Goal: Transaction & Acquisition: Subscribe to service/newsletter

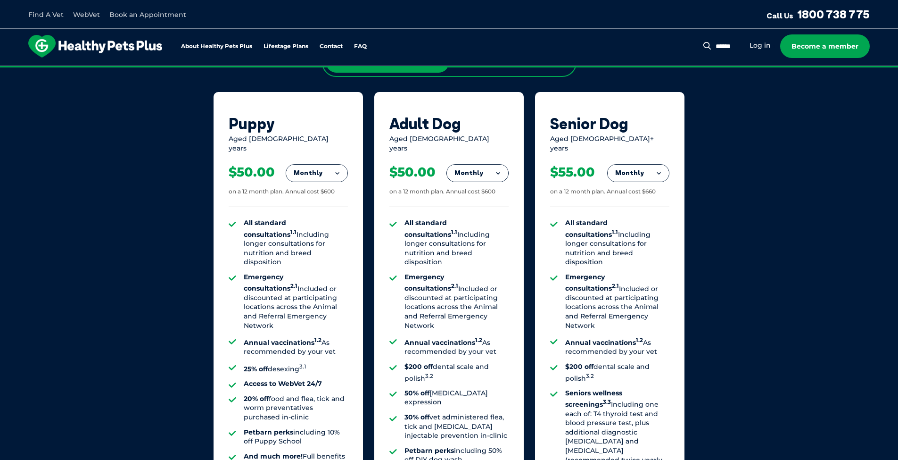
scroll to position [653, 0]
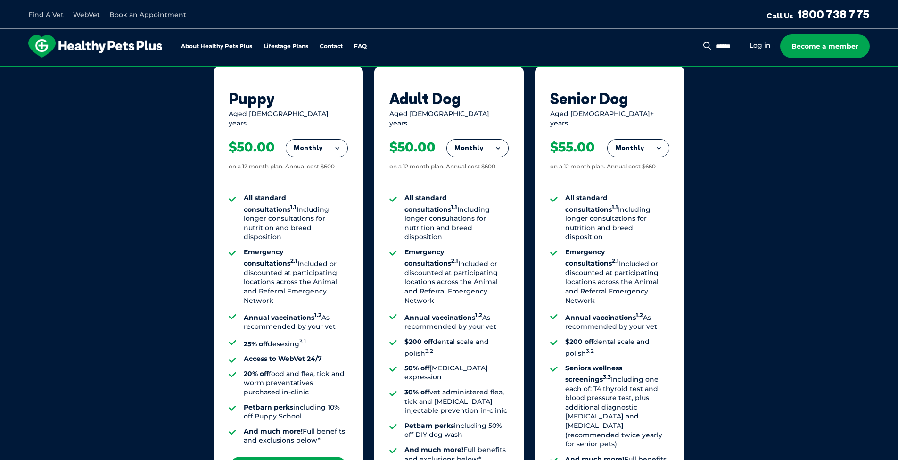
click at [576, 81] on div "Senior Dog Aged [DEMOGRAPHIC_DATA]+ years Monthly Fortnightly Monthly Yearly $2…" at bounding box center [609, 299] width 149 height 464
drag, startPoint x: 558, startPoint y: 77, endPoint x: 537, endPoint y: 122, distance: 49.4
click at [537, 122] on div "Senior Dog Aged [DEMOGRAPHIC_DATA]+ years Monthly Fortnightly Monthly Yearly $2…" at bounding box center [609, 299] width 149 height 464
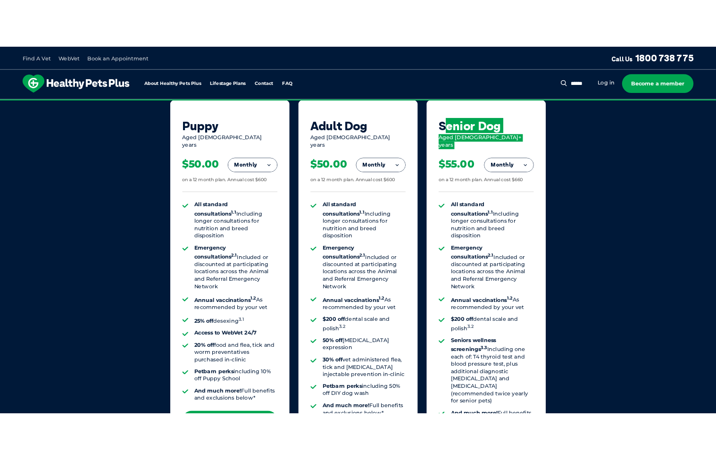
scroll to position [639, 0]
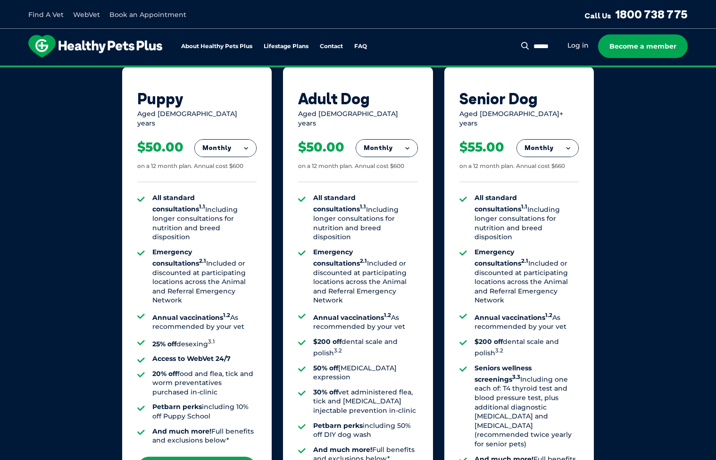
click at [458, 80] on div "Senior Dog Aged [DEMOGRAPHIC_DATA]+ years Monthly Fortnightly Monthly Yearly $2…" at bounding box center [518, 299] width 149 height 464
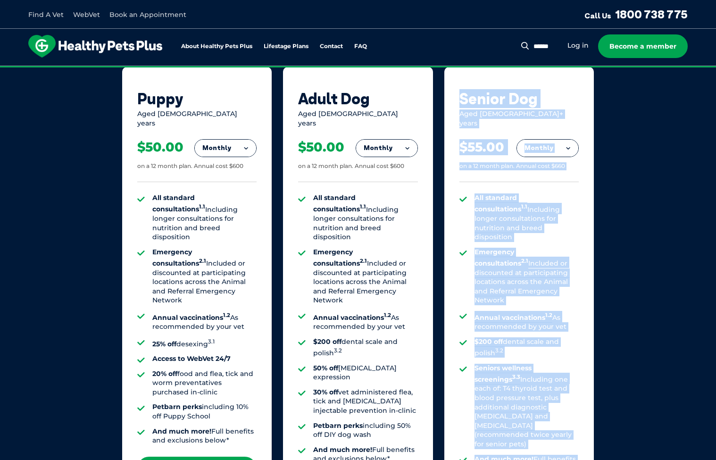
drag, startPoint x: 458, startPoint y: 80, endPoint x: 565, endPoint y: 445, distance: 380.0
click at [565, 445] on div "Senior Dog Aged [DEMOGRAPHIC_DATA]+ years Monthly Fortnightly Monthly Yearly $2…" at bounding box center [518, 299] width 149 height 464
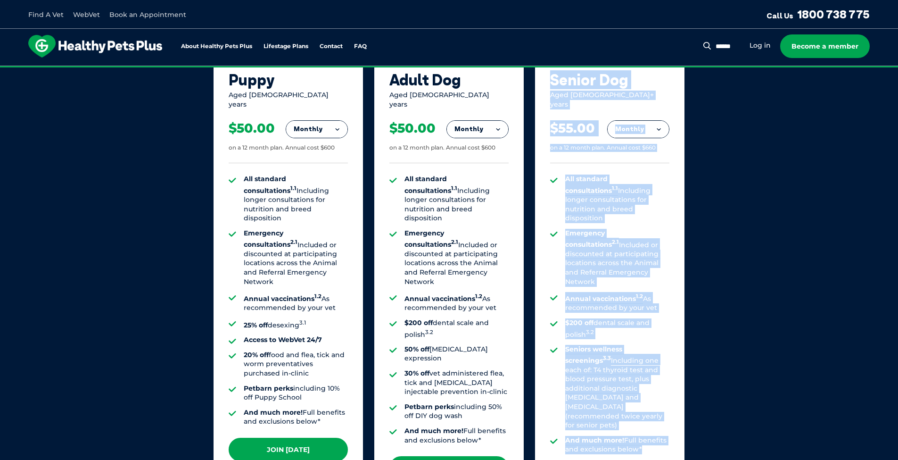
scroll to position [711, 0]
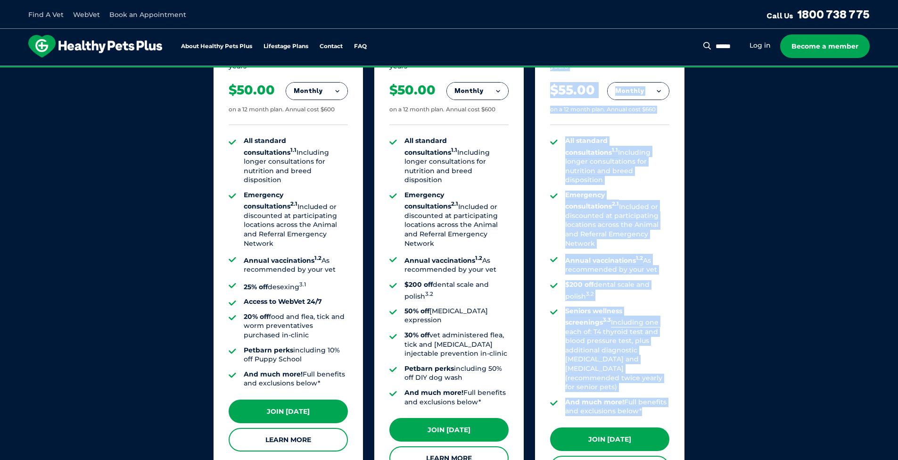
click at [669, 278] on ul "All standard consultations 1.1 Including longer consultations for nutrition and…" at bounding box center [609, 276] width 119 height 280
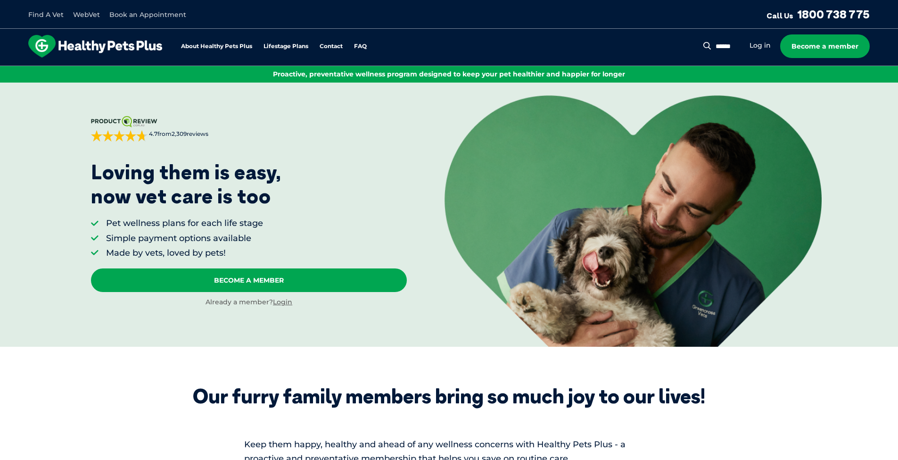
scroll to position [0, 0]
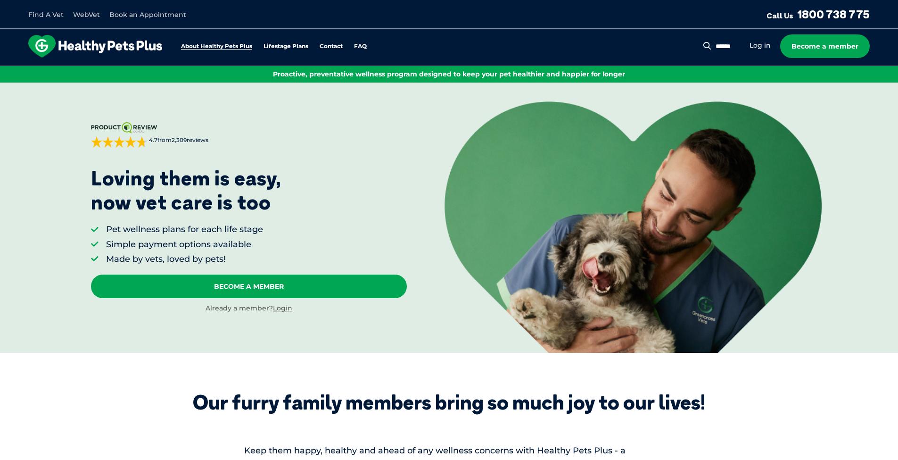
click at [222, 48] on link "About Healthy Pets Plus" at bounding box center [216, 46] width 71 height 6
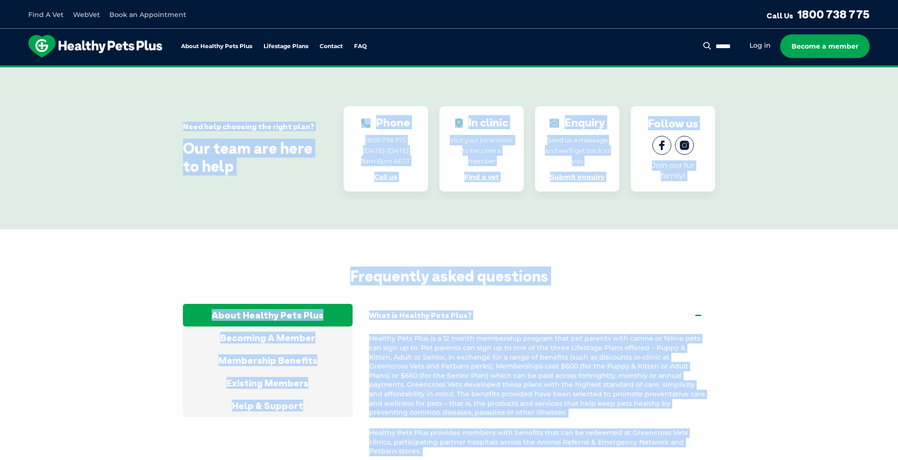
scroll to position [1704, 0]
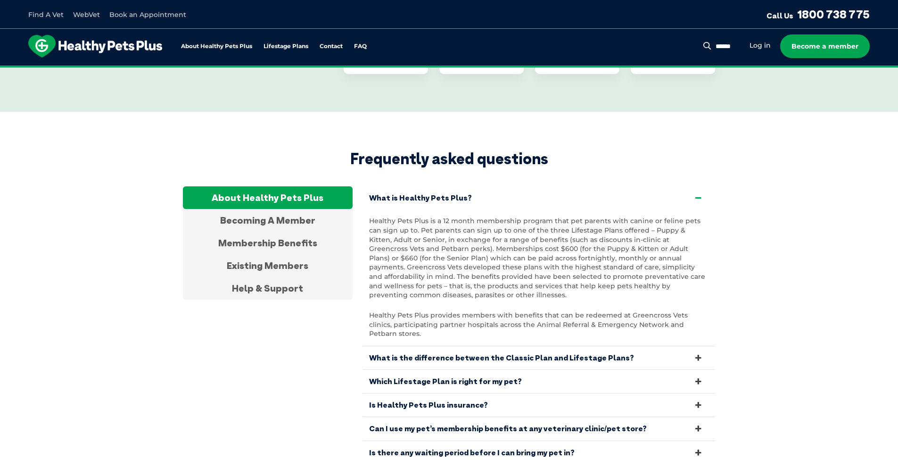
drag, startPoint x: 543, startPoint y: 70, endPoint x: 636, endPoint y: 90, distance: 95.1
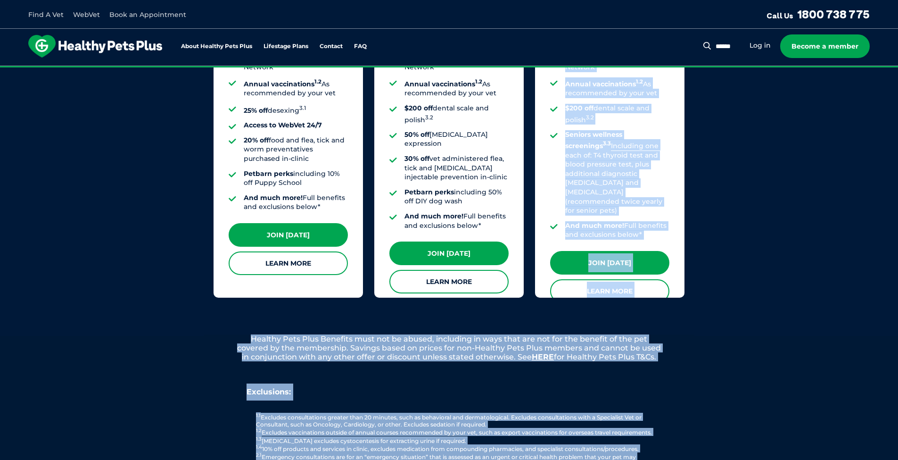
scroll to position [843, 0]
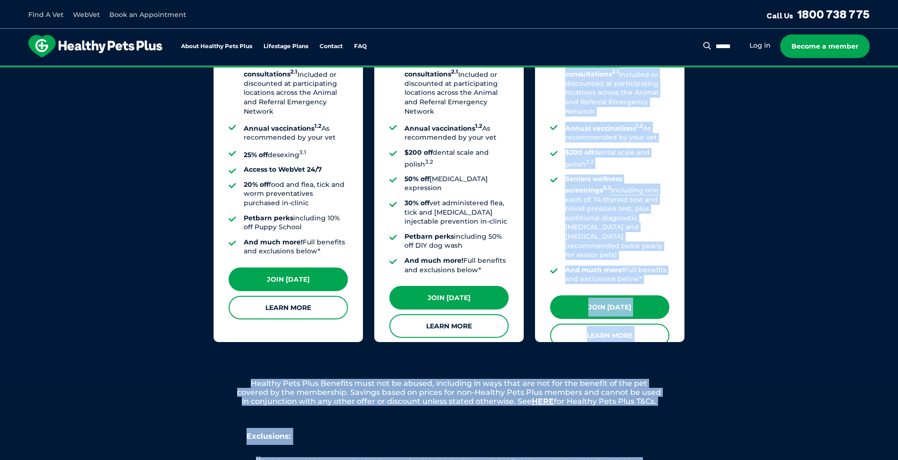
click at [672, 208] on div "Senior Dog Aged [DEMOGRAPHIC_DATA]+ years Monthly Fortnightly Monthly Yearly $2…" at bounding box center [609, 110] width 149 height 464
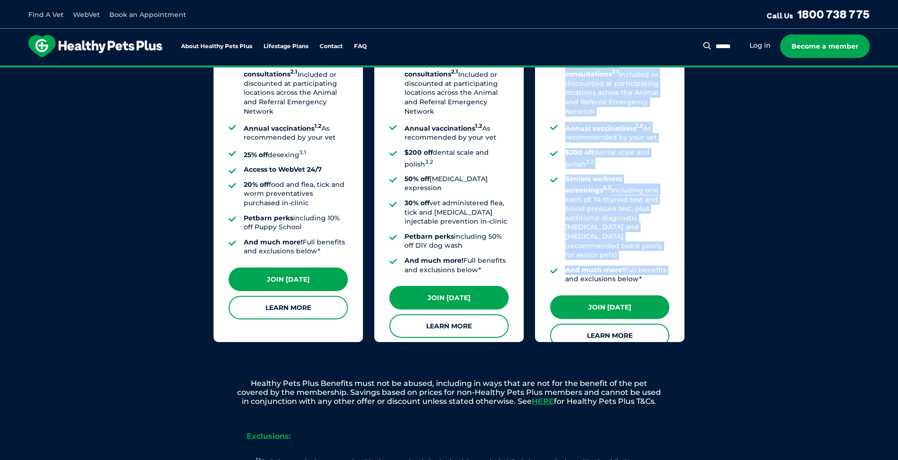
drag, startPoint x: 559, startPoint y: 251, endPoint x: 538, endPoint y: 216, distance: 40.8
click at [538, 216] on div "Senior Dog Aged [DEMOGRAPHIC_DATA]+ years Monthly Fortnightly Monthly Yearly $2…" at bounding box center [609, 110] width 149 height 464
drag, startPoint x: 538, startPoint y: 216, endPoint x: 558, endPoint y: 245, distance: 34.7
click at [558, 245] on ul "All standard consultations 1.1 Including longer consultations for nutrition and…" at bounding box center [609, 144] width 119 height 280
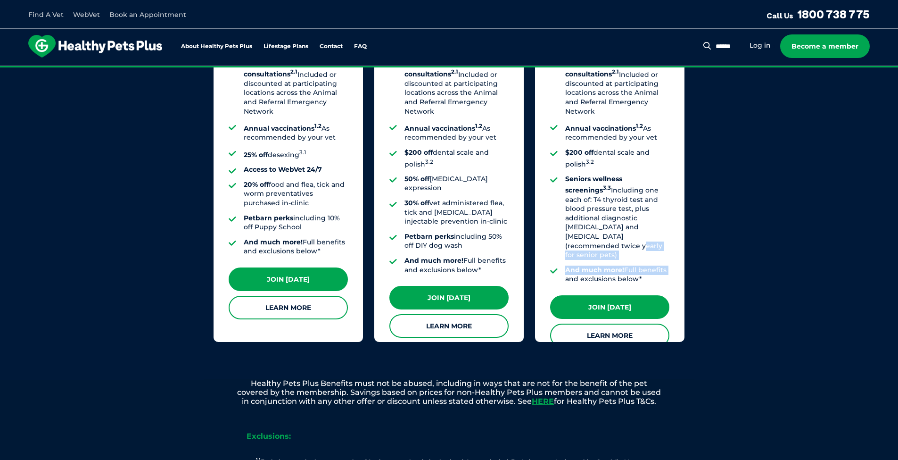
drag, startPoint x: 567, startPoint y: 250, endPoint x: 570, endPoint y: 229, distance: 21.9
click at [570, 229] on div "All standard consultations 1.1 Including longer consultations for nutrition and…" at bounding box center [609, 144] width 119 height 302
drag, startPoint x: 570, startPoint y: 229, endPoint x: 653, endPoint y: 245, distance: 85.1
click at [653, 265] on li "And much more! Full benefits and exclusions below*" at bounding box center [617, 274] width 104 height 18
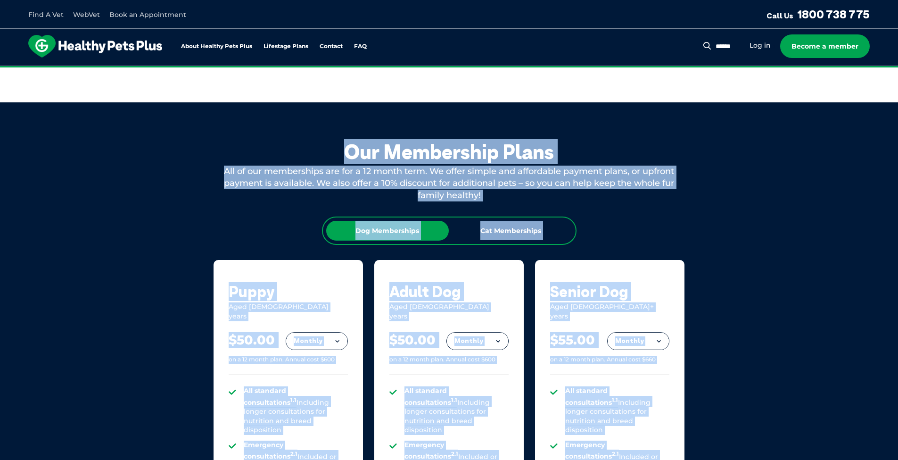
scroll to position [457, 0]
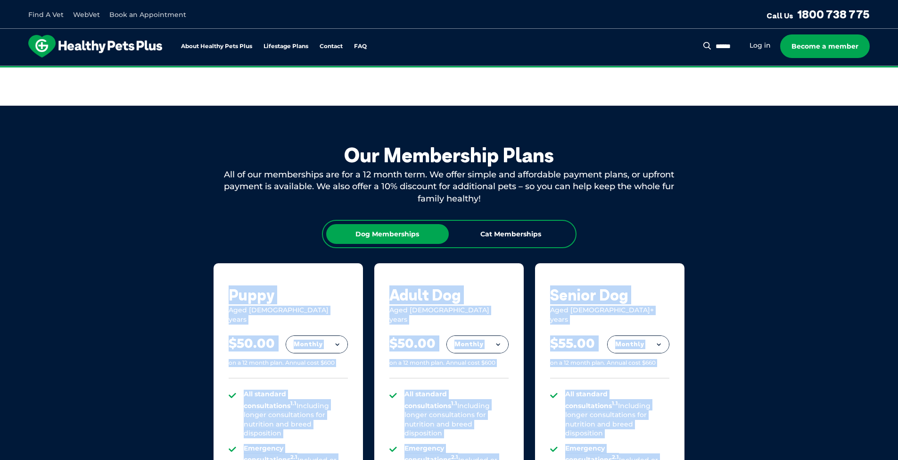
drag, startPoint x: 644, startPoint y: 247, endPoint x: 677, endPoint y: 231, distance: 36.7
click at [647, 300] on div "Senior Dog" at bounding box center [609, 295] width 119 height 18
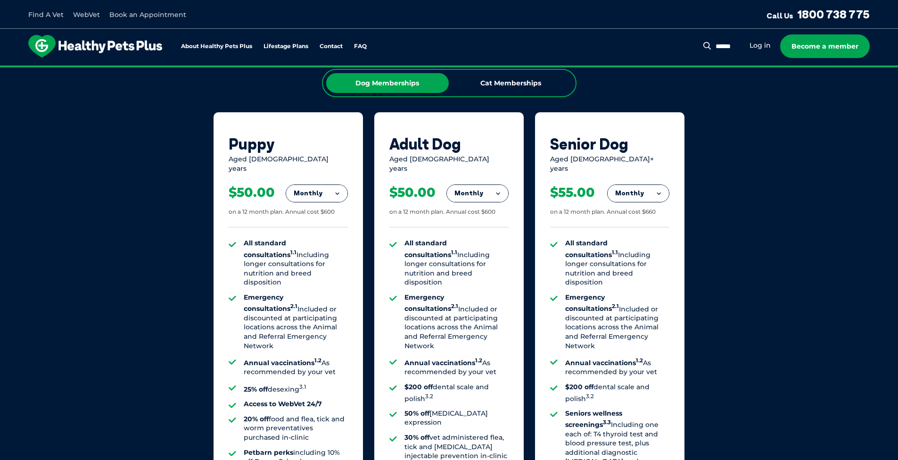
scroll to position [634, 0]
